Goal: Transaction & Acquisition: Purchase product/service

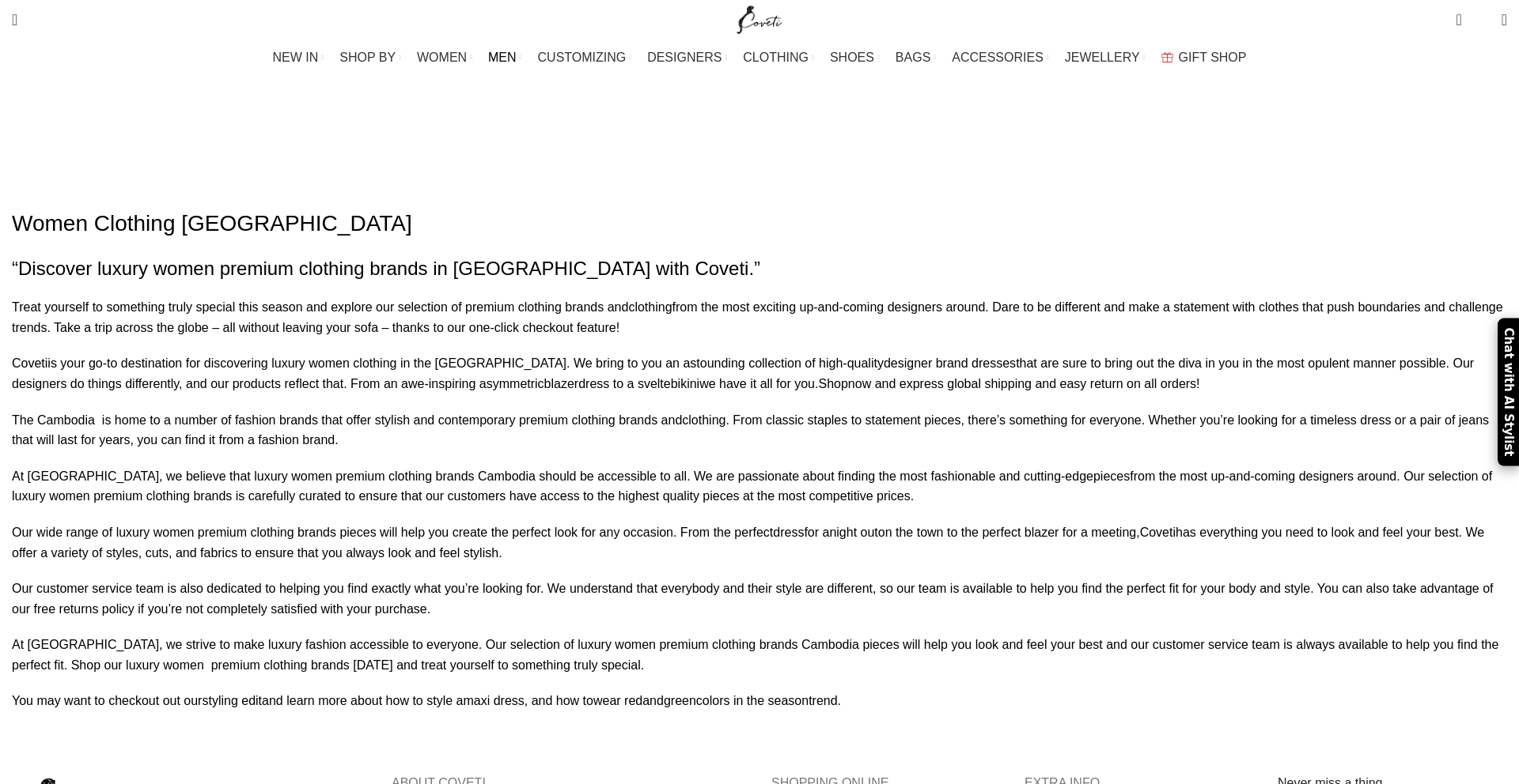
click at [517, 61] on span "MEN" at bounding box center [502, 57] width 29 height 15
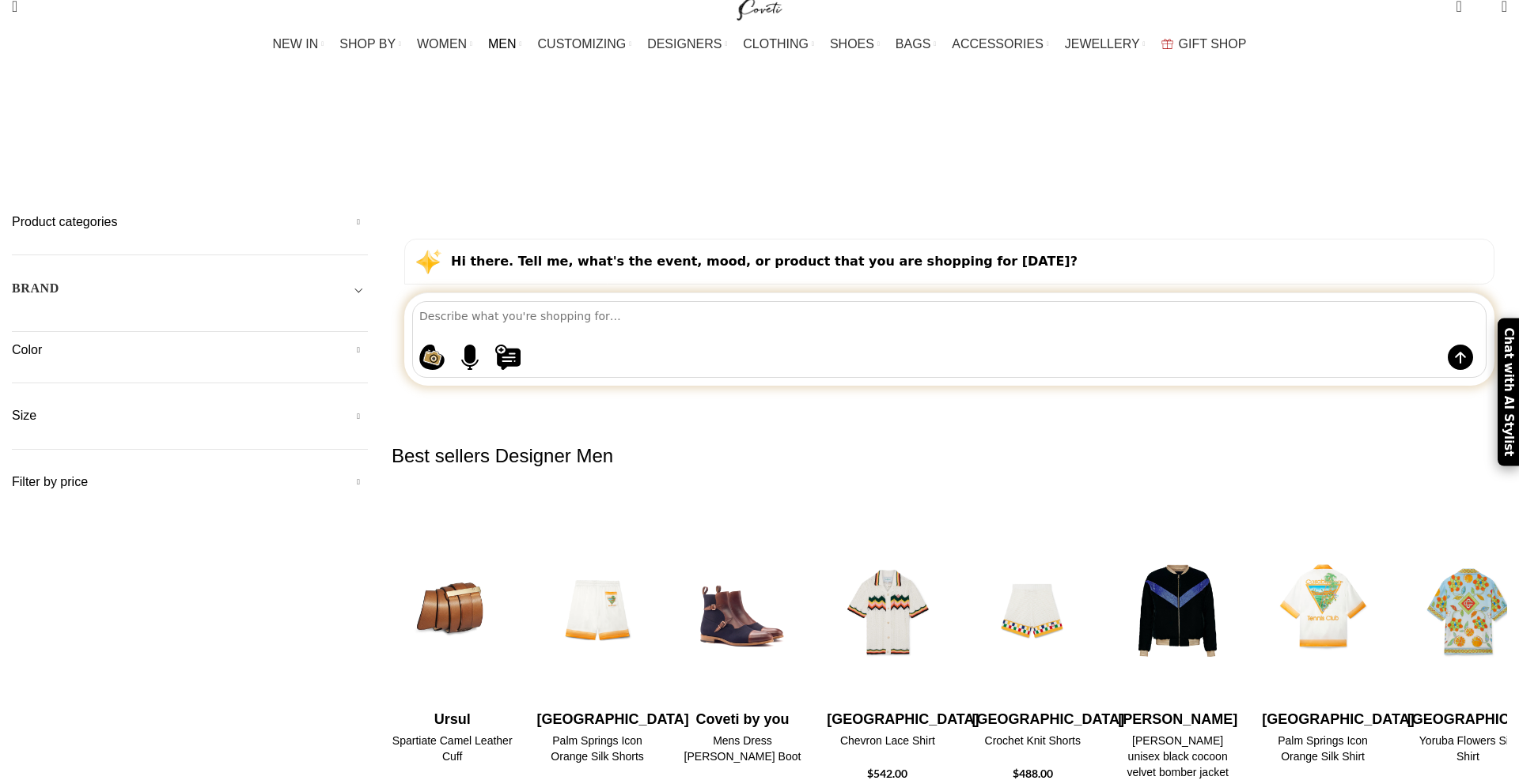
scroll to position [15, 0]
click at [368, 279] on div "BRAND" at bounding box center [190, 293] width 356 height 29
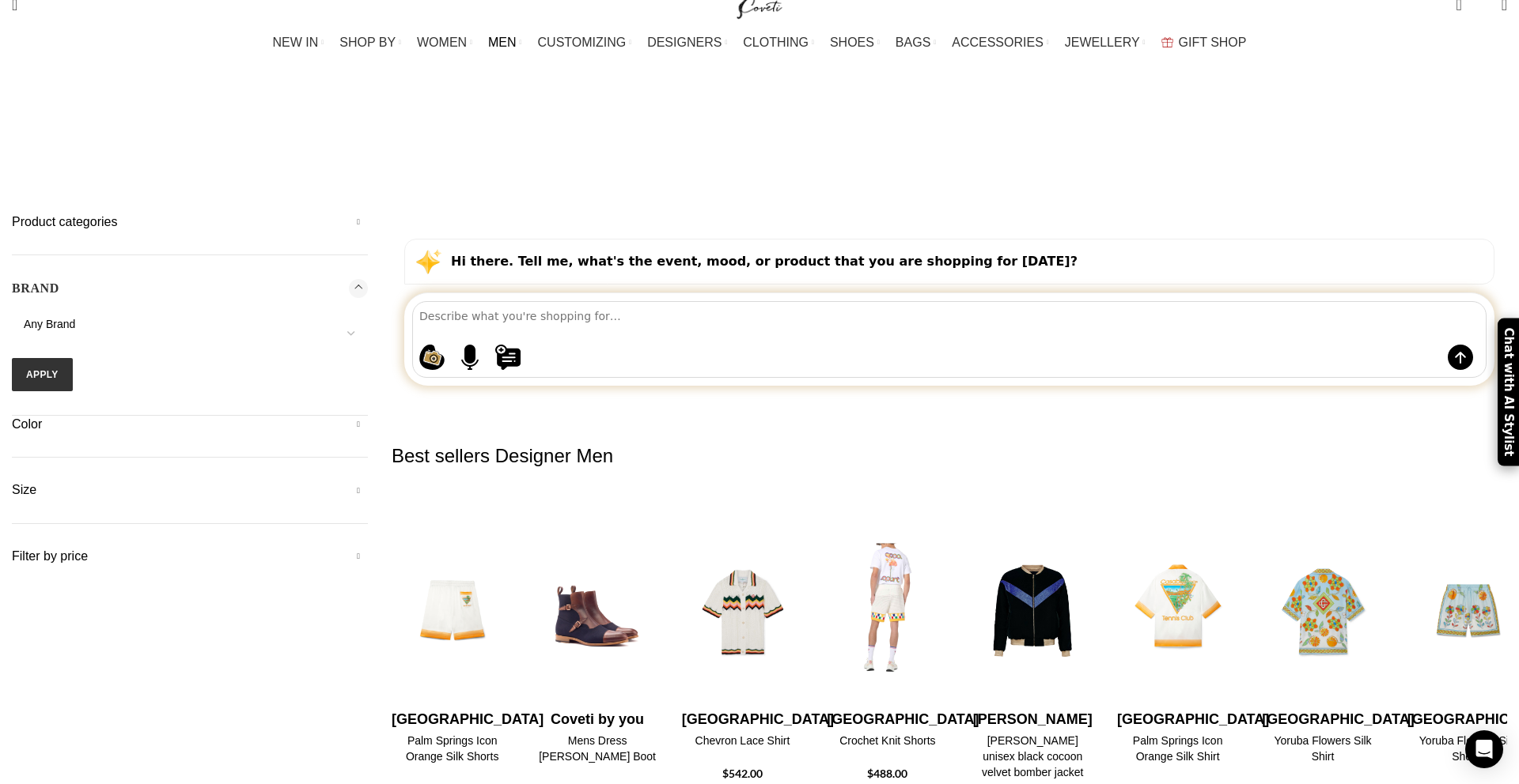
click at [950, 514] on img "5 / 10" at bounding box center [887, 611] width 125 height 195
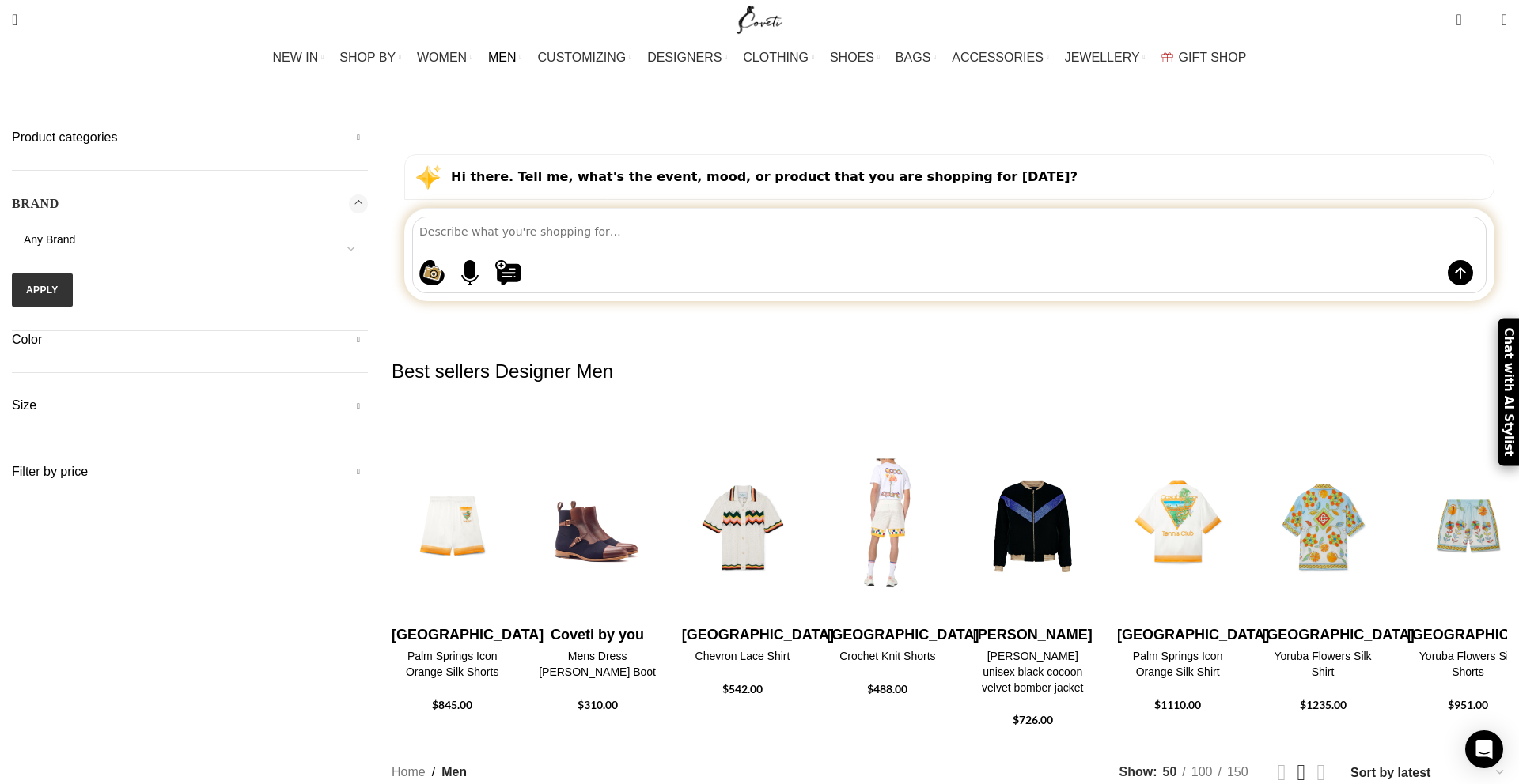
scroll to position [102, 0]
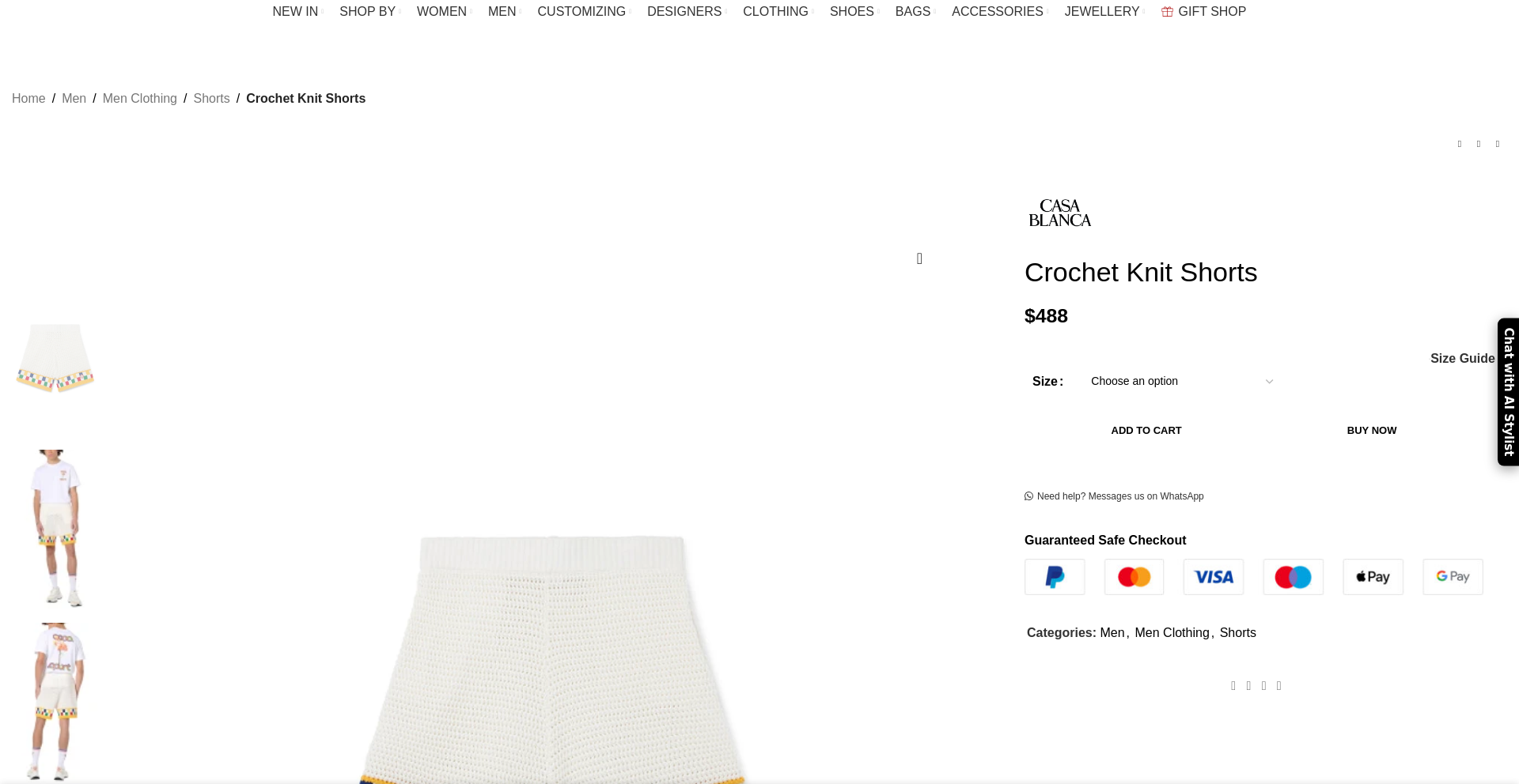
scroll to position [83, 0]
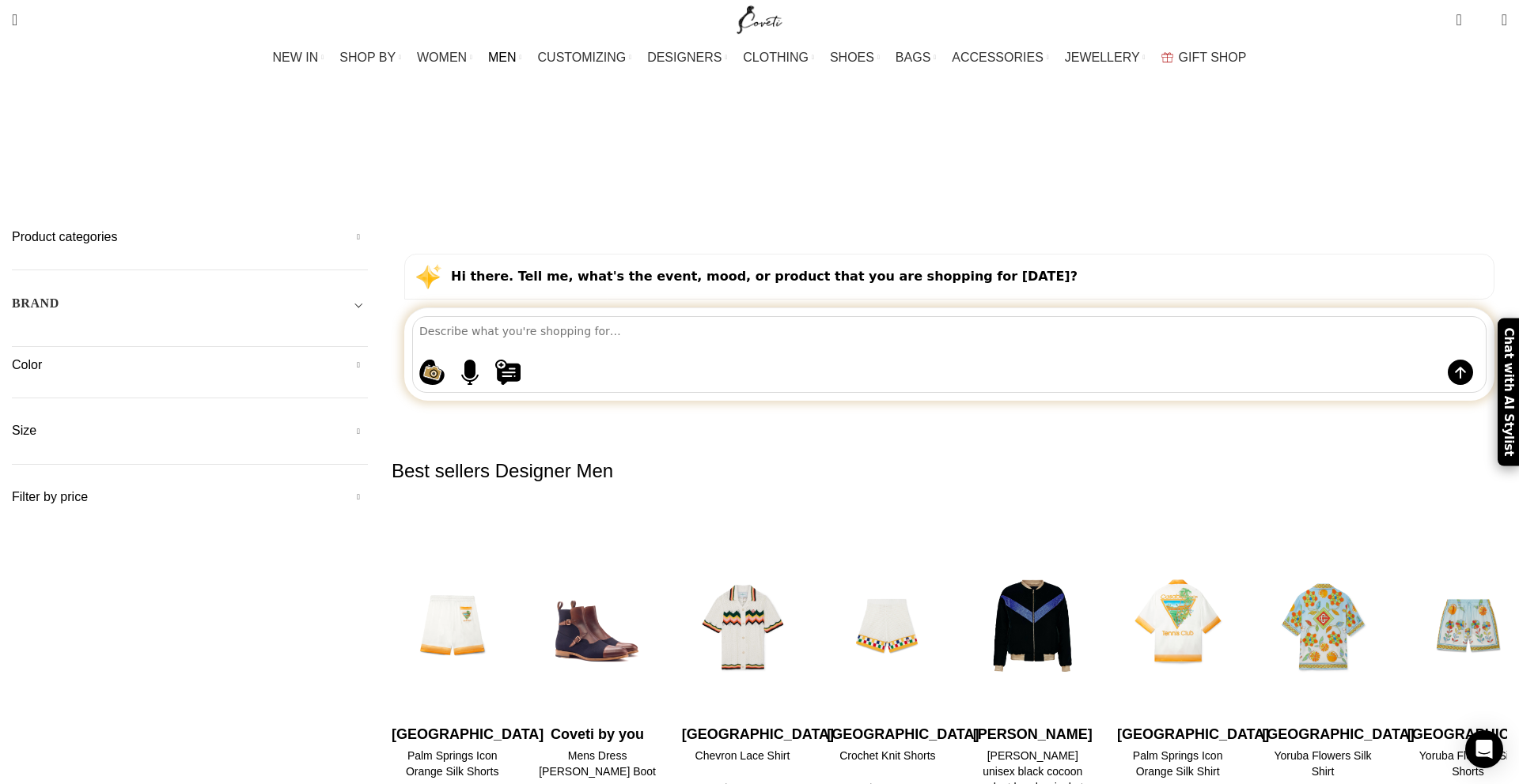
click at [789, 426] on h2 "Best sellers Designer Men" at bounding box center [949, 471] width 1115 height 90
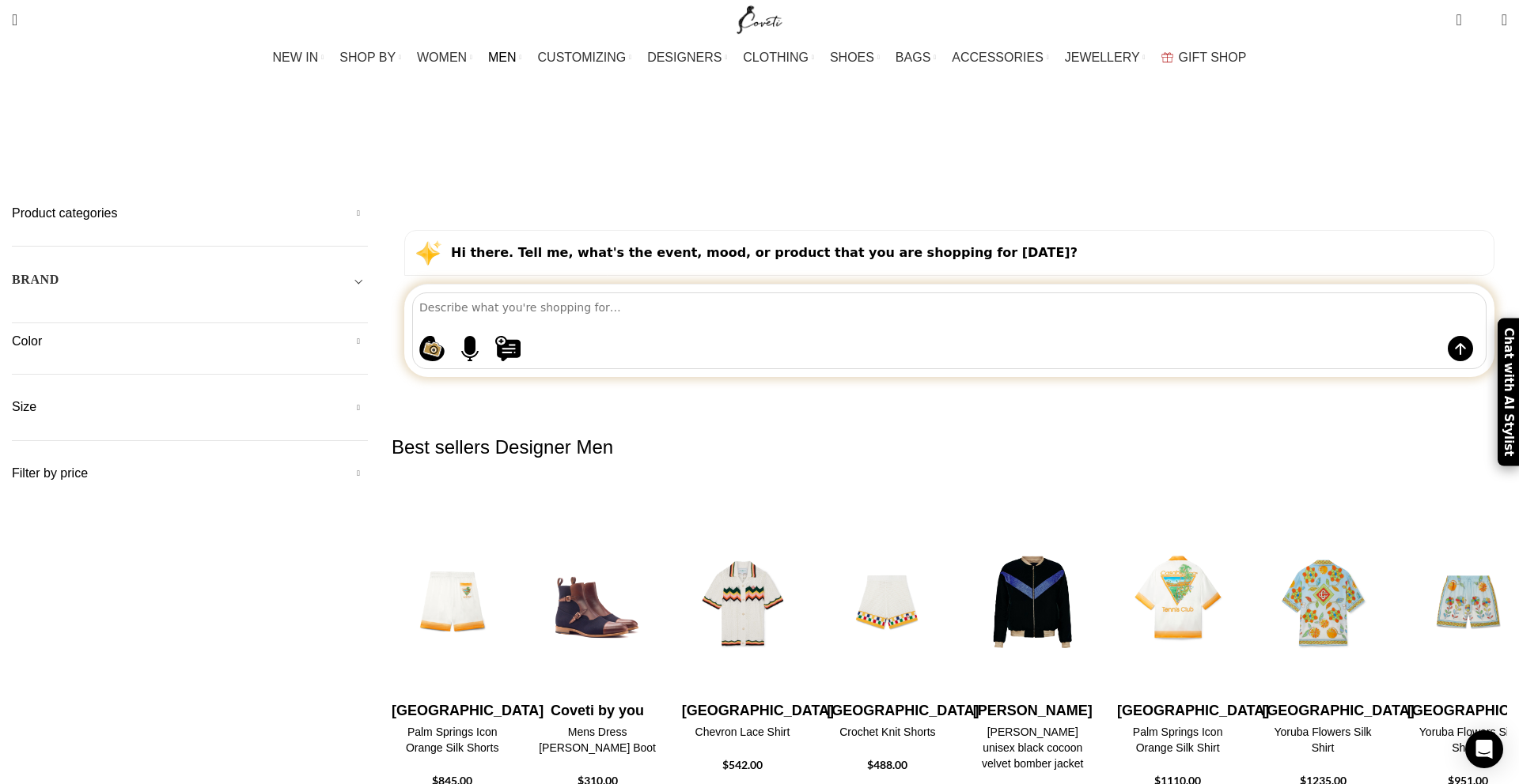
click at [1138, 402] on h2 "Best sellers Designer Men" at bounding box center [949, 447] width 1115 height 90
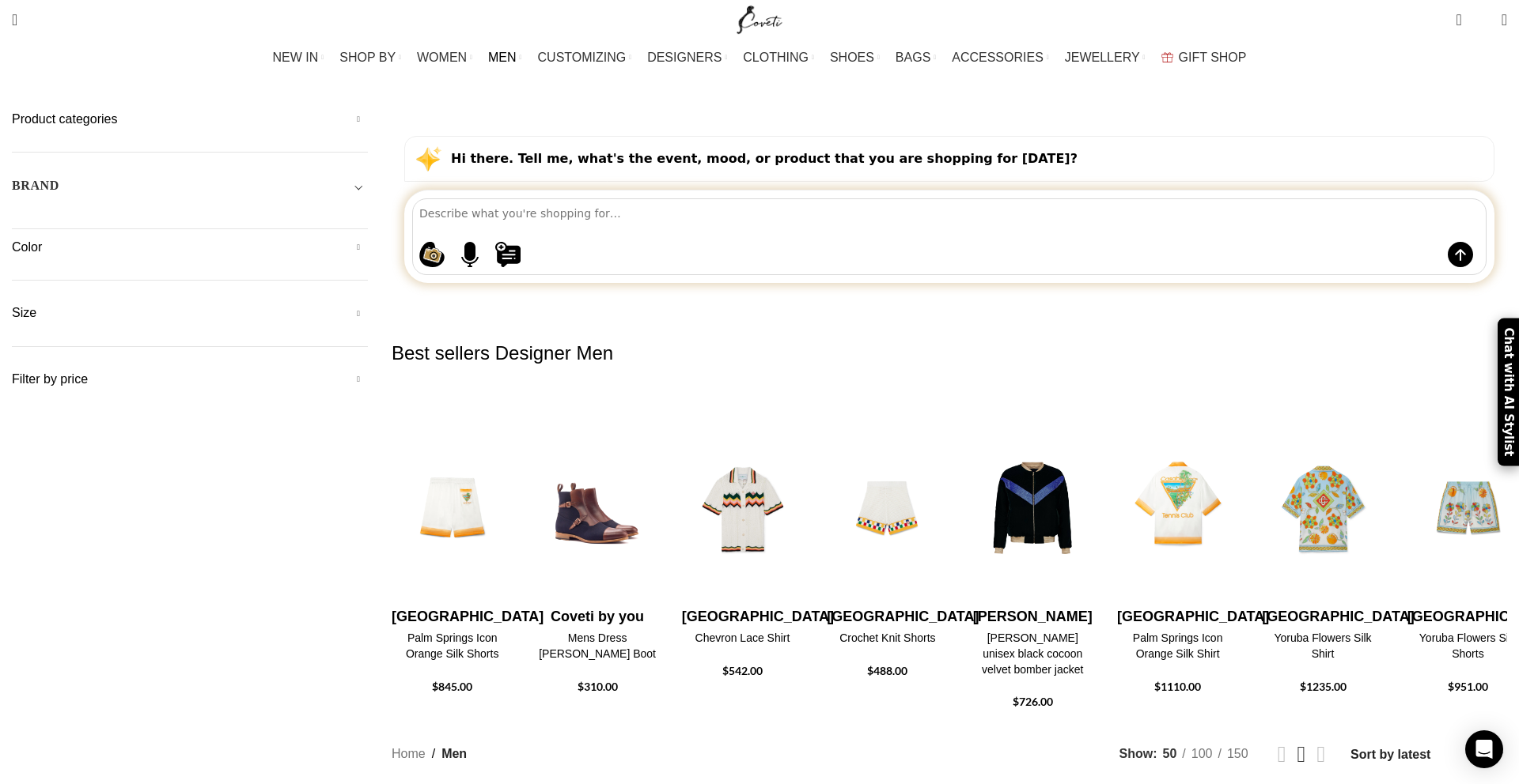
scroll to position [148, 0]
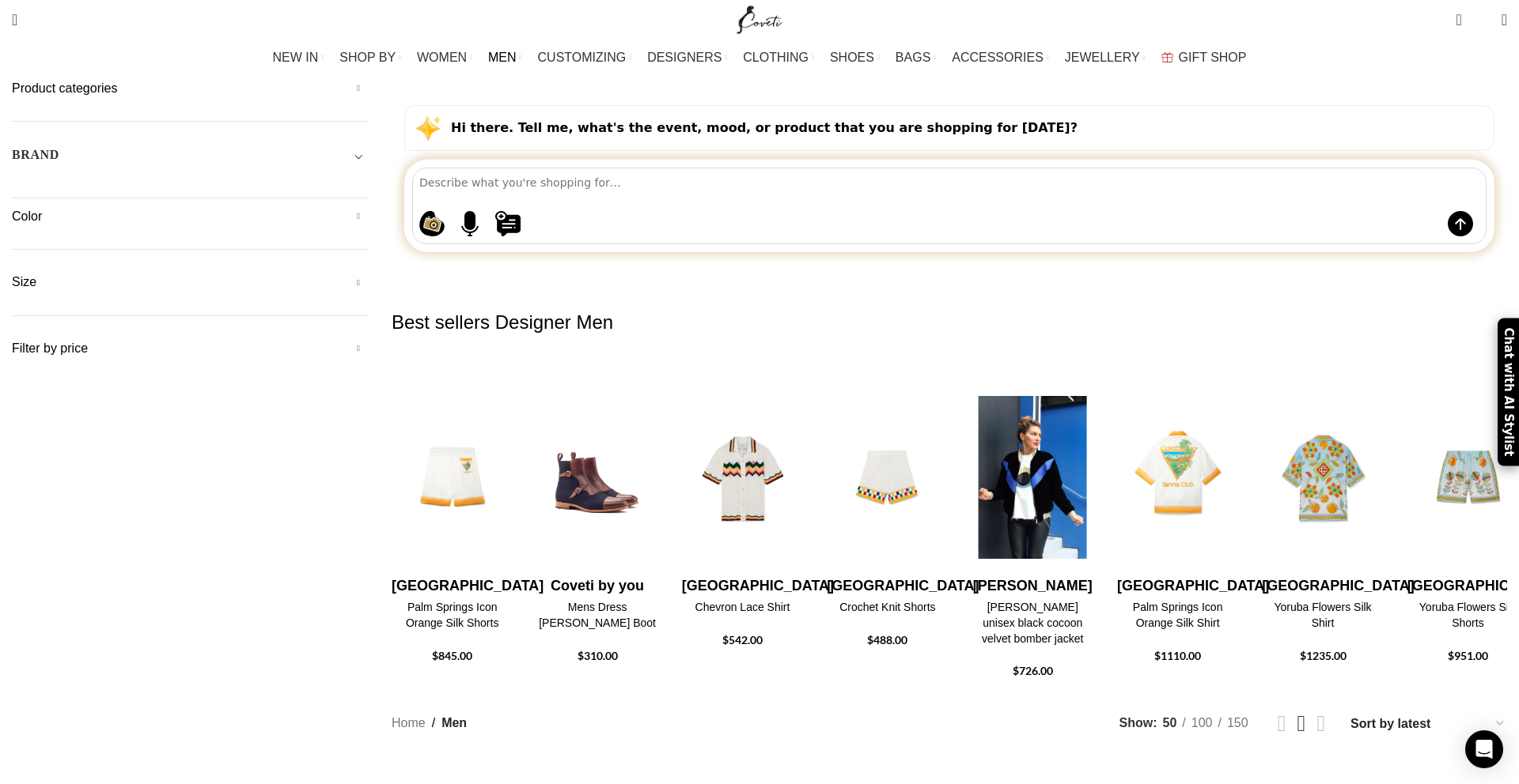
click at [1095, 391] on img "6 / 10" at bounding box center [1032, 477] width 125 height 195
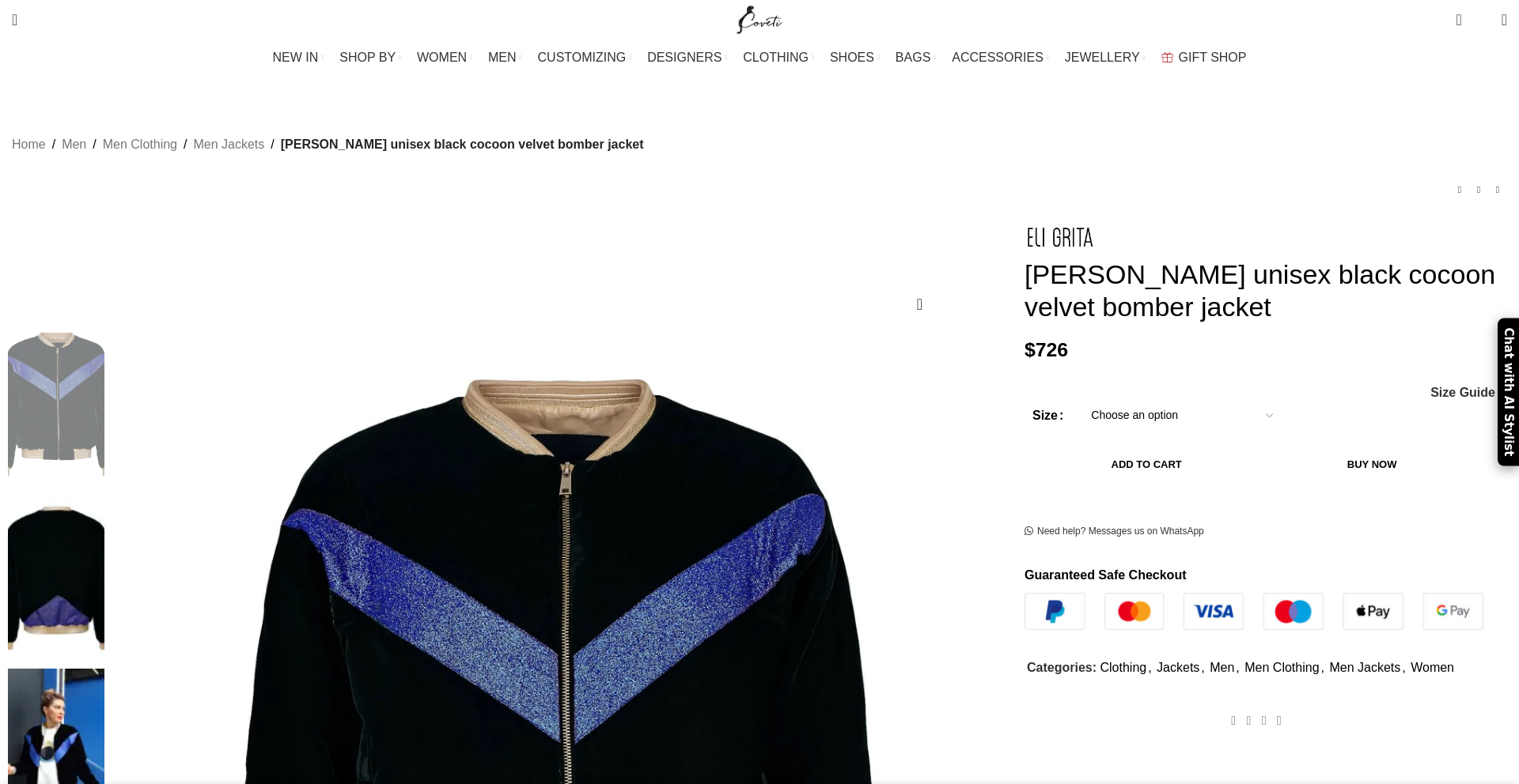
click at [1133, 478] on button "Add to cart" at bounding box center [1146, 464] width 228 height 33
click at [1099, 475] on button "Add to cart" at bounding box center [1146, 464] width 228 height 33
click at [1111, 430] on select "Choose an option 4 UK 6 UK 8 UK 10 UK 12 UK 14 UK 16 UK 18 UK" at bounding box center [1182, 415] width 206 height 33
click at [1127, 473] on button "Add to cart" at bounding box center [1146, 464] width 228 height 33
click at [1455, 24] on span "0 items" at bounding box center [1458, 20] width 6 height 16
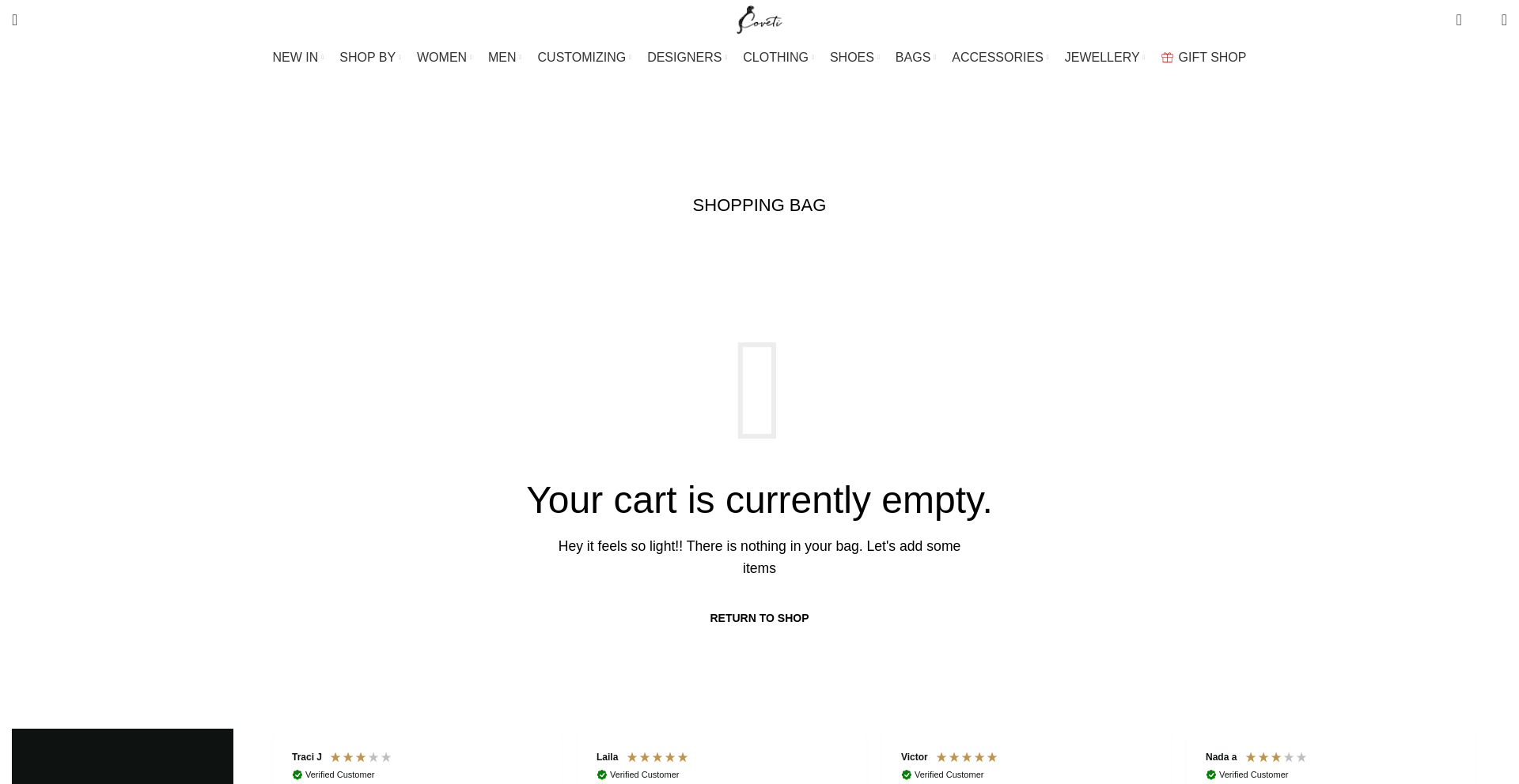
click at [788, 600] on link "Return to shop" at bounding box center [759, 618] width 143 height 38
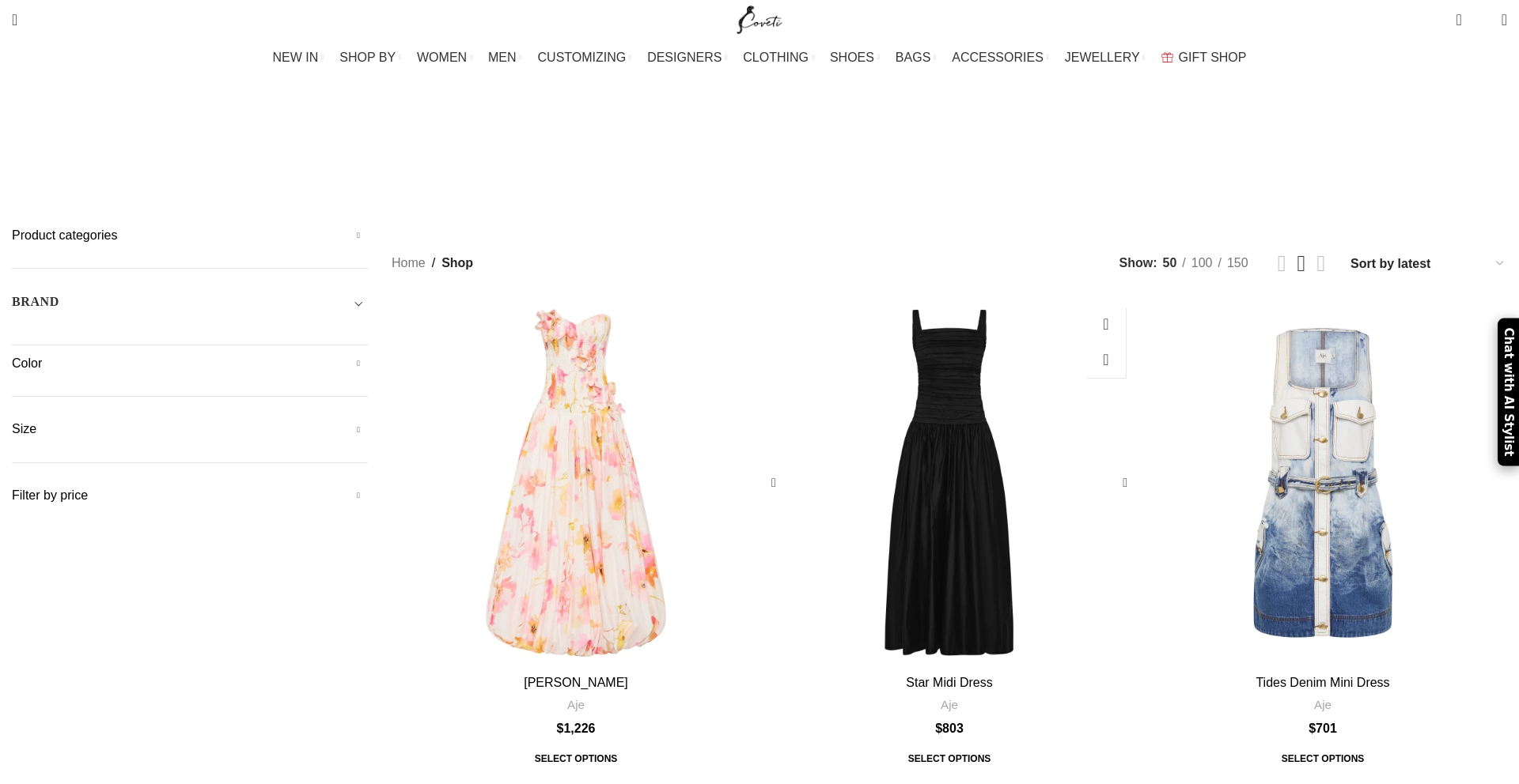
click at [1011, 346] on div "Star Midi Dress" at bounding box center [1042, 483] width 62 height 369
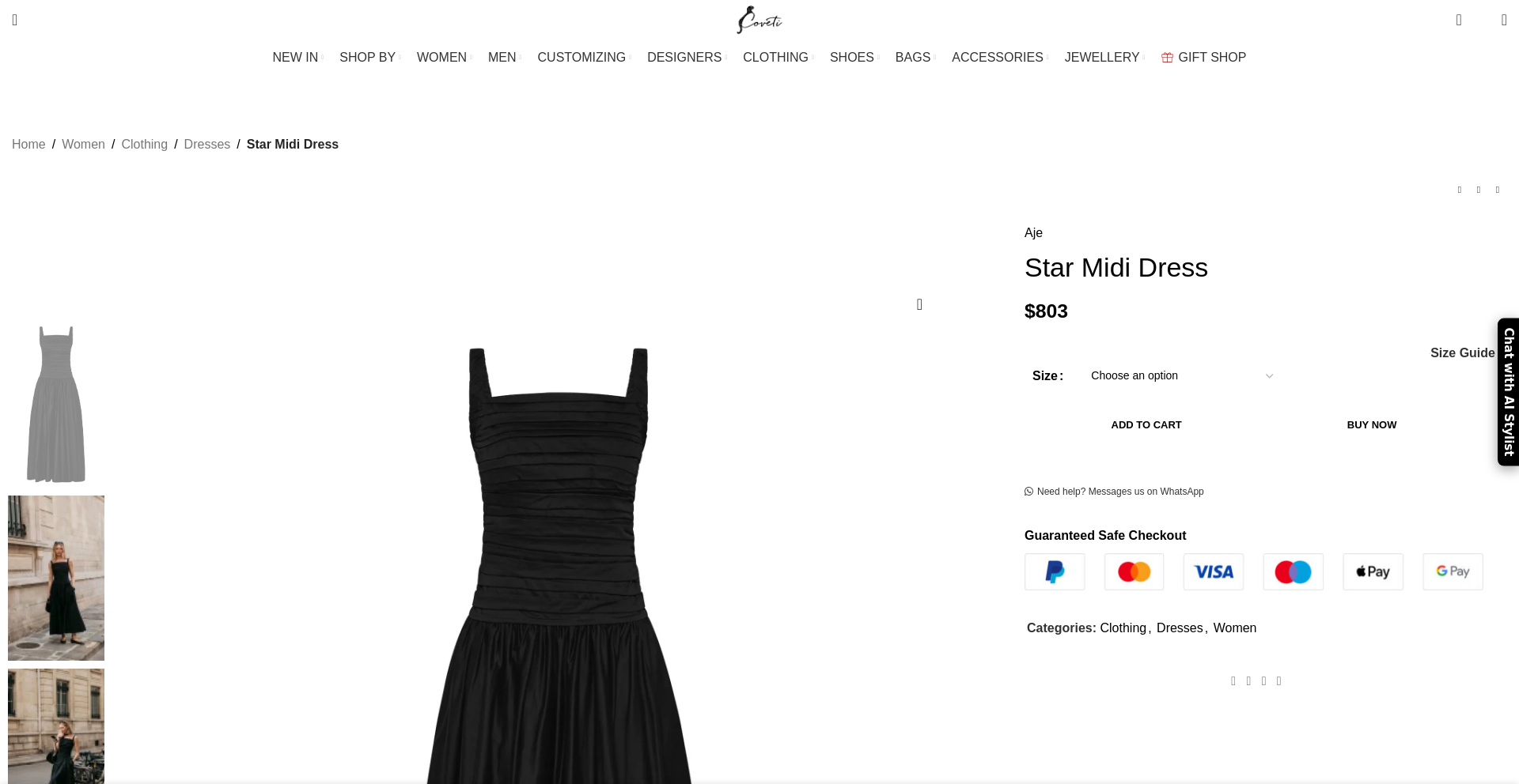
click at [1079, 360] on select "Choose an option 4UK 6UK 8 [GEOGRAPHIC_DATA] 10 [GEOGRAPHIC_DATA] 12 [GEOGRAPHI…" at bounding box center [1182, 376] width 206 height 33
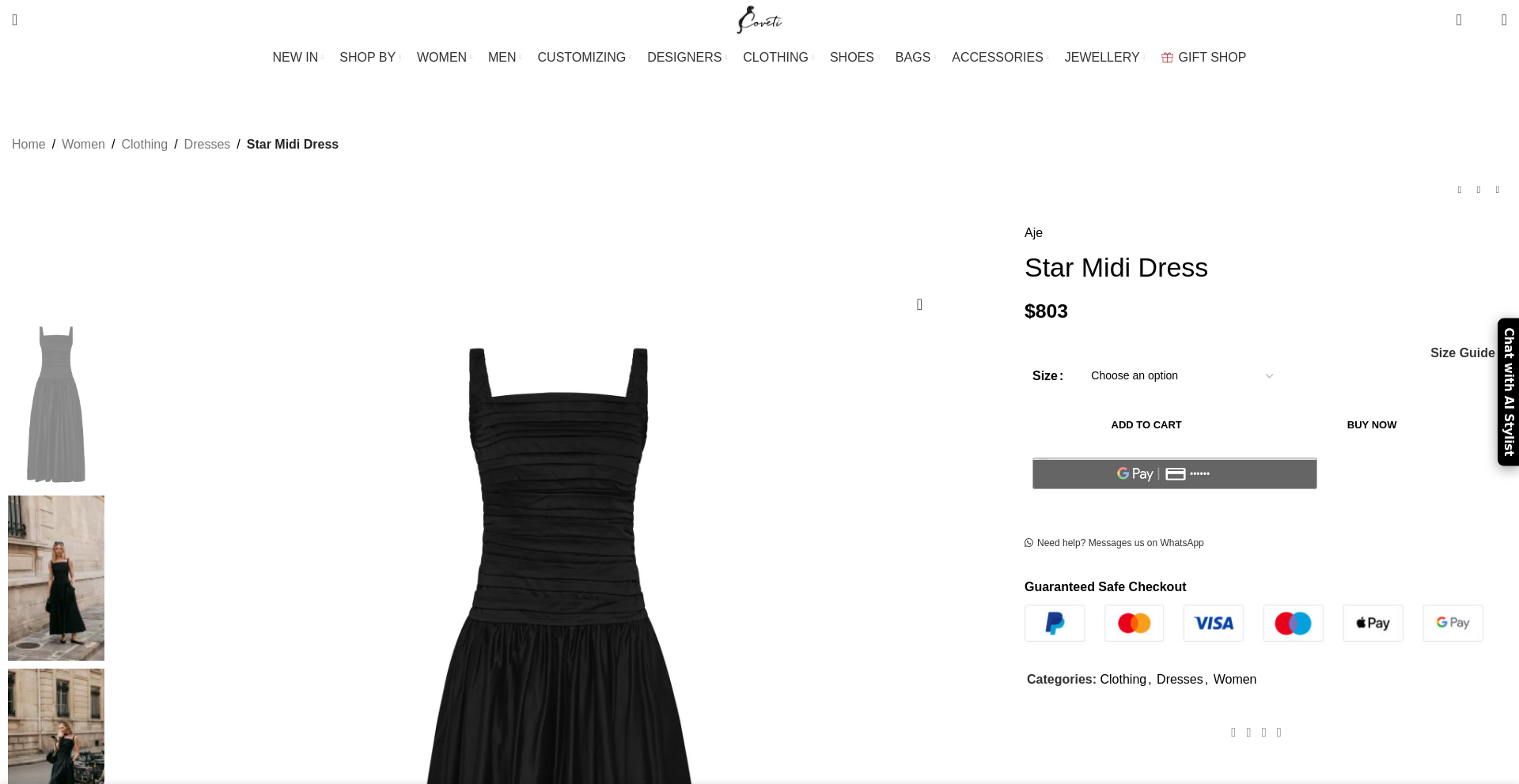
click at [1060, 409] on button "Add to cart" at bounding box center [1146, 425] width 228 height 33
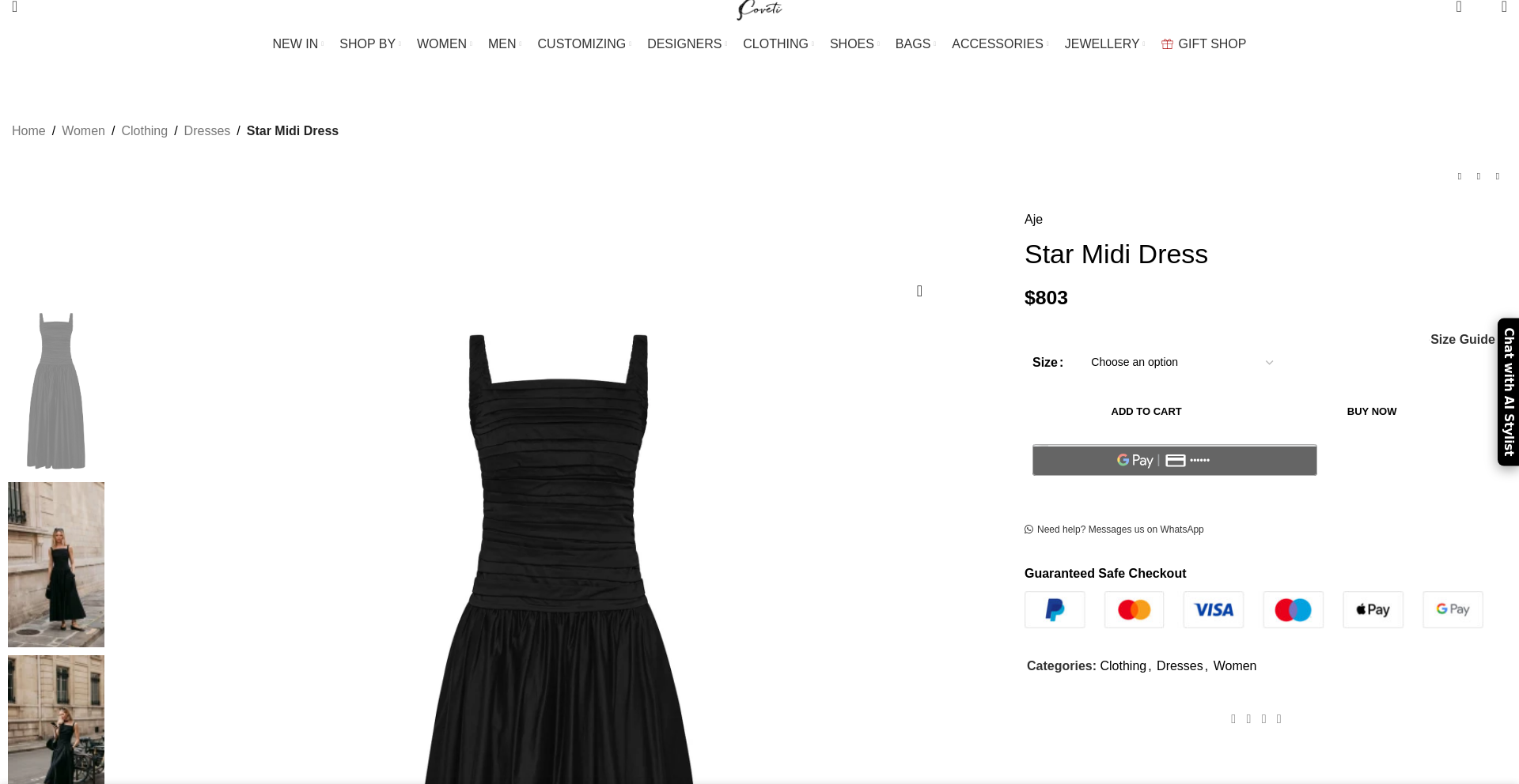
select select "12-[GEOGRAPHIC_DATA]"
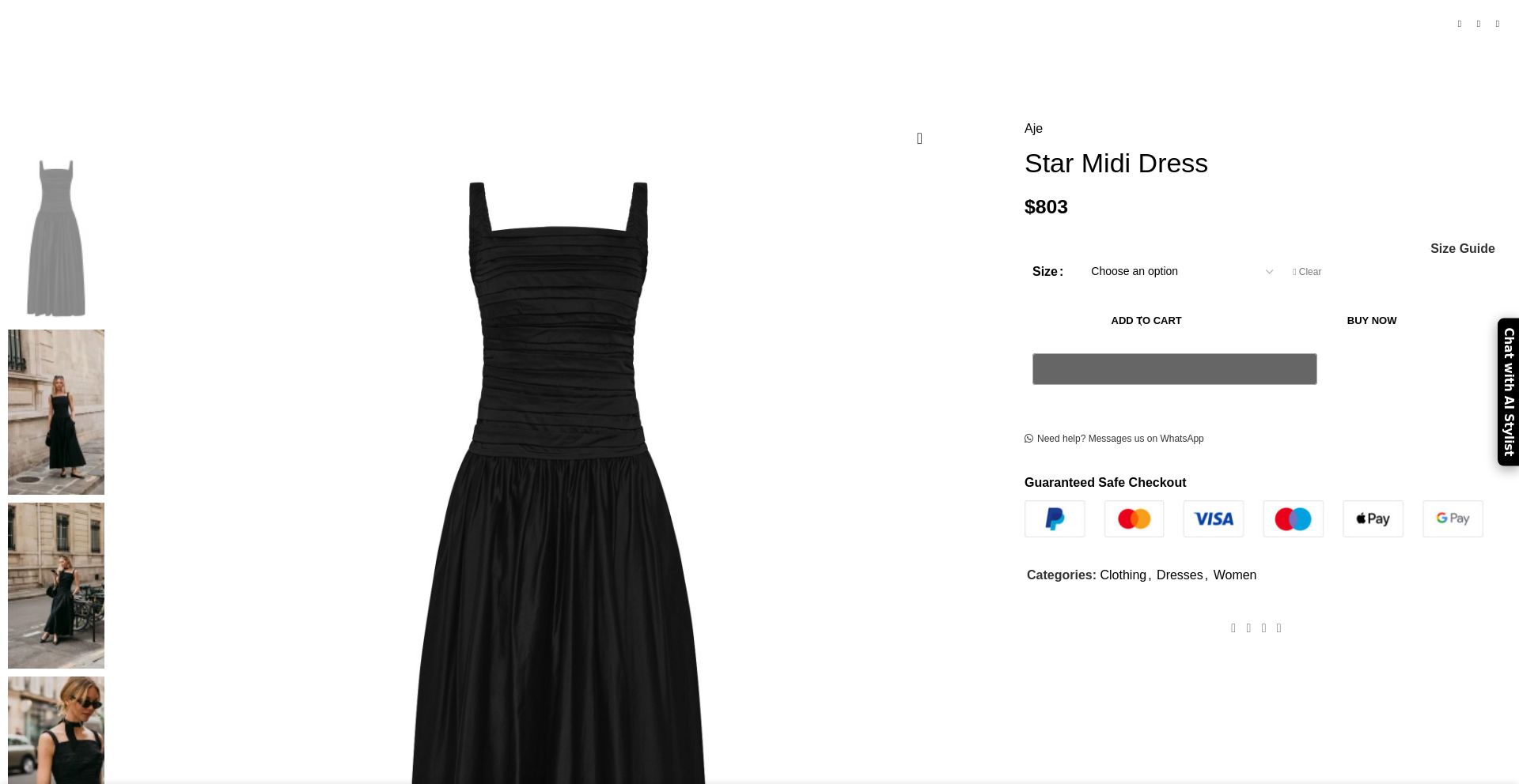
scroll to position [183, 0]
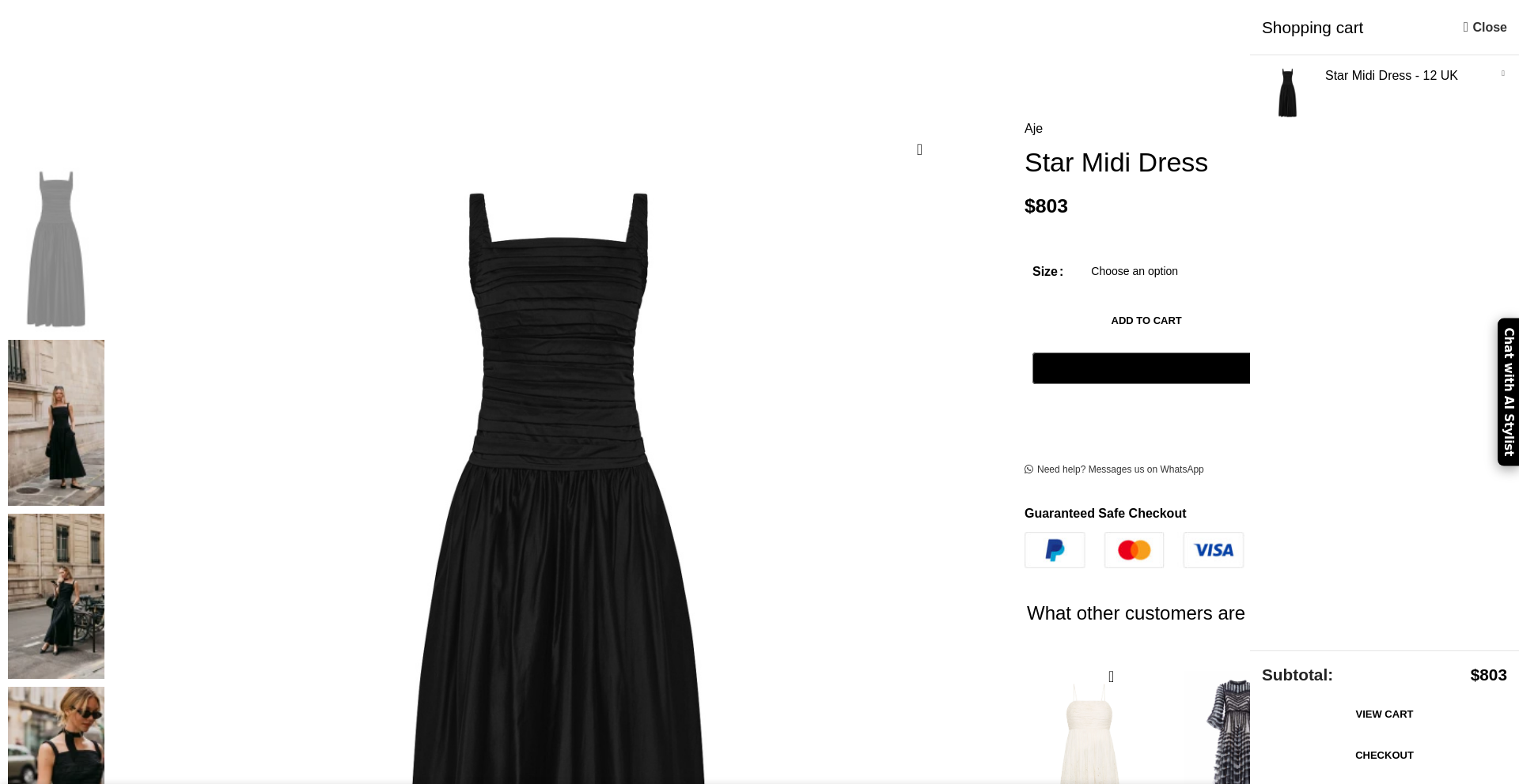
click at [1382, 751] on link "Checkout" at bounding box center [1384, 755] width 245 height 33
